Goal: Task Accomplishment & Management: Manage account settings

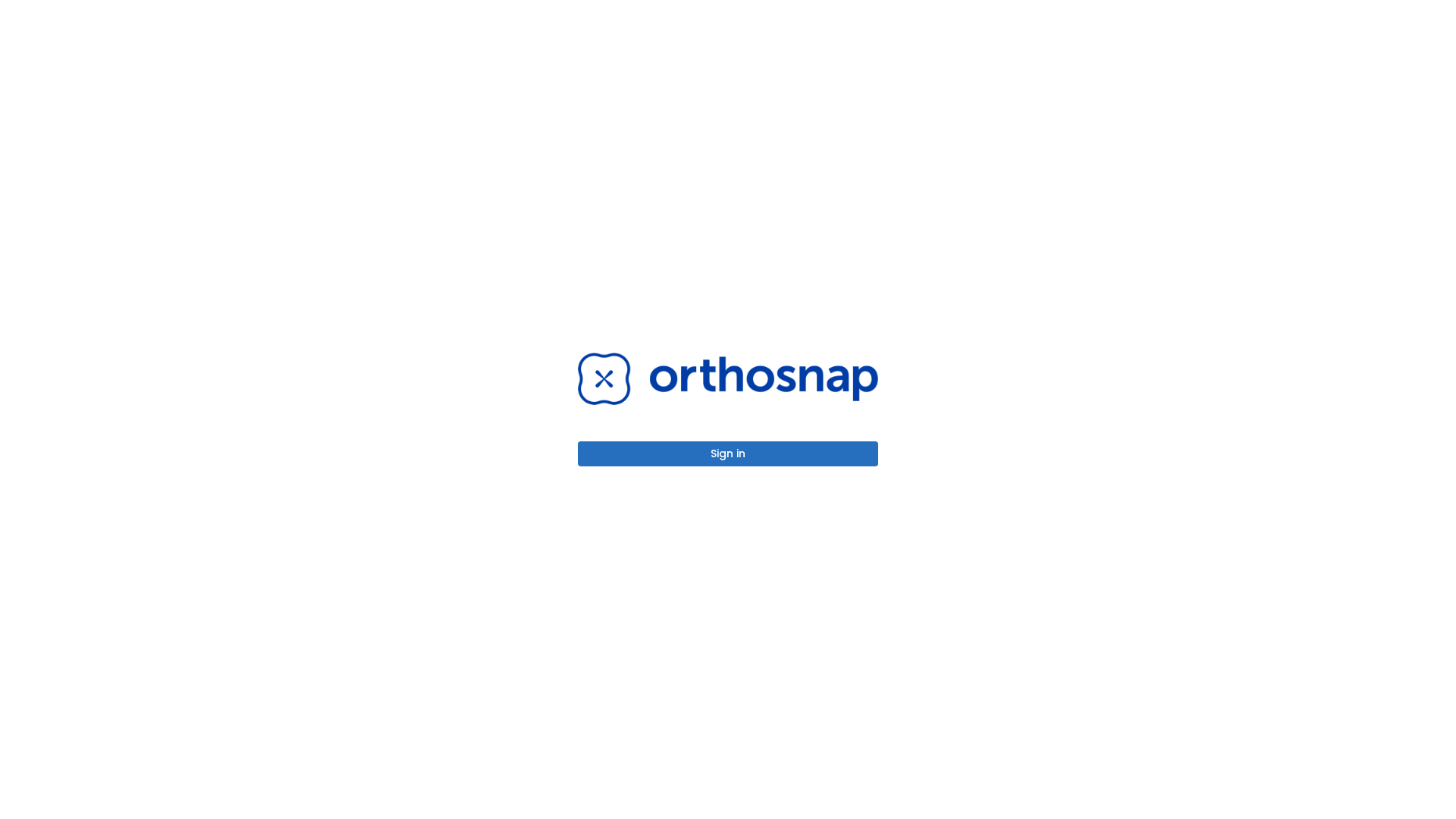
click at [728, 454] on button "Sign in" at bounding box center [728, 453] width 301 height 25
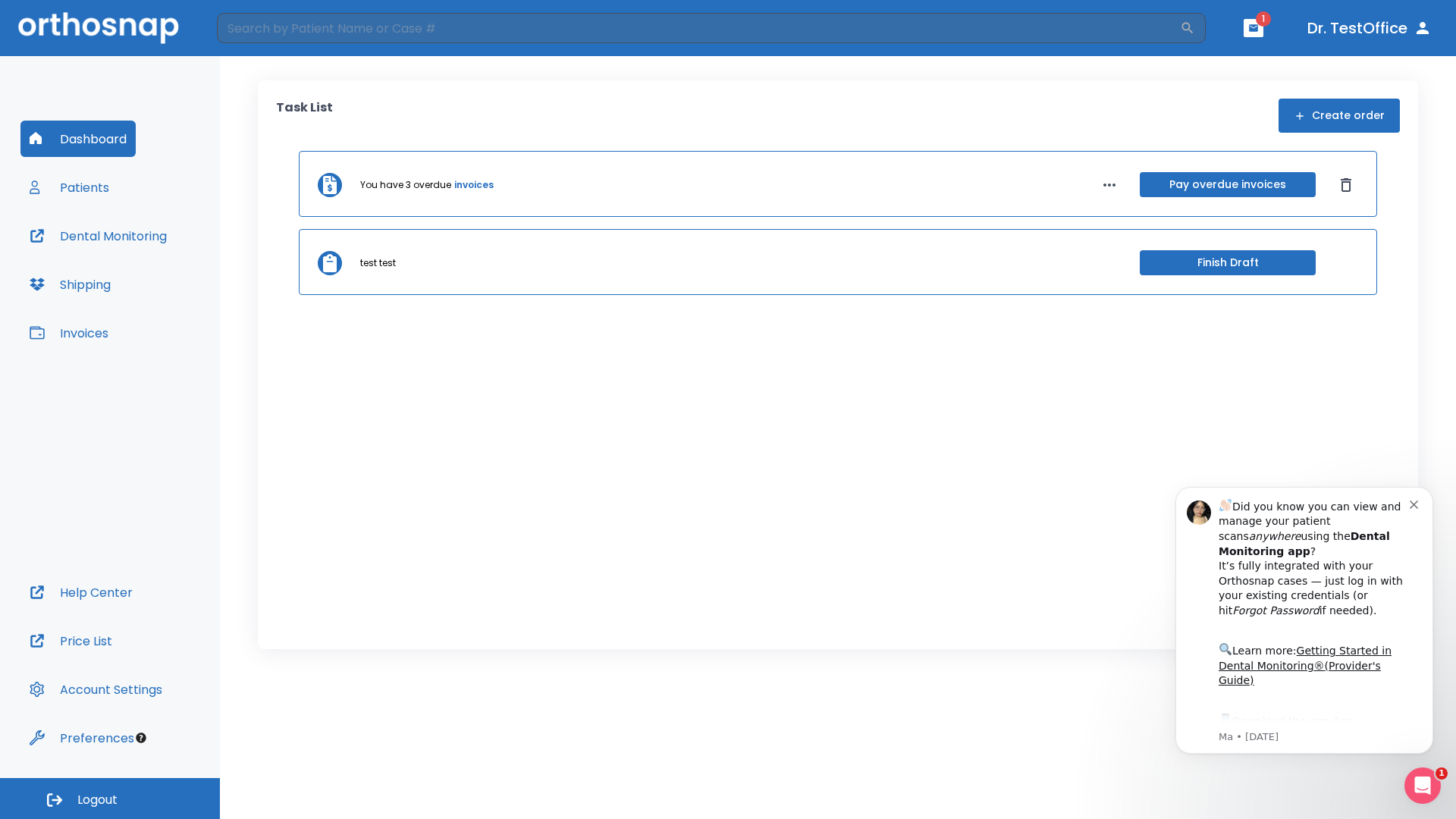
click at [110, 799] on span "Logout" at bounding box center [98, 800] width 40 height 17
